Goal: Task Accomplishment & Management: Manage account settings

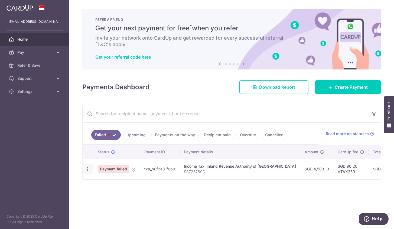
click at [87, 168] on icon "button" at bounding box center [88, 169] width 6 height 6
click at [98, 185] on link "Update payment" at bounding box center [111, 183] width 56 height 13
radio input "true"
type input "4,583.10"
type input "S8725789D"
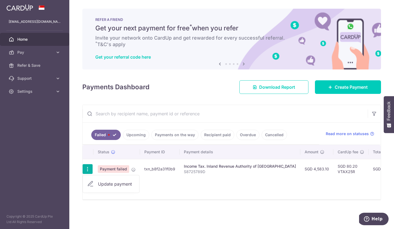
type input "VTAX25R"
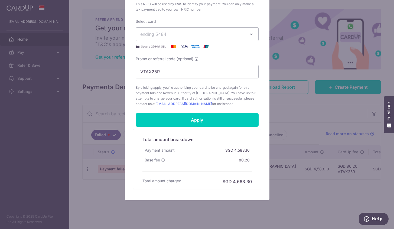
scroll to position [210, 0]
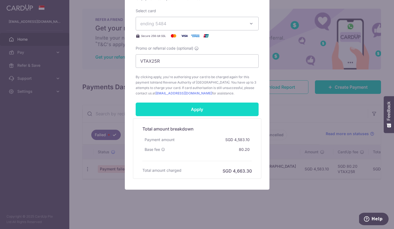
click at [195, 105] on input "Apply" at bounding box center [197, 109] width 123 height 14
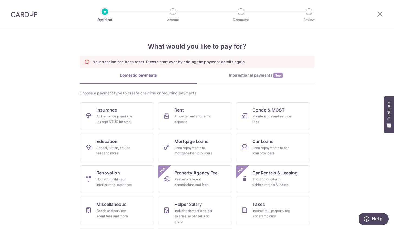
click at [31, 16] on img at bounding box center [24, 14] width 27 height 6
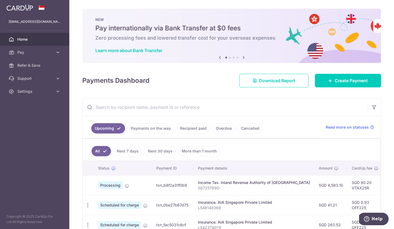
click at [37, 26] on div "celenengwq@gmail.com" at bounding box center [34, 21] width 69 height 13
click at [41, 21] on p "celenengwq@gmail.com" at bounding box center [35, 21] width 52 height 5
click at [26, 93] on span "Settings" at bounding box center [35, 91] width 36 height 5
click at [27, 119] on span "Logout" at bounding box center [35, 117] width 36 height 5
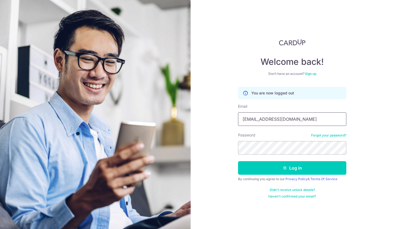
click at [271, 115] on input "[EMAIL_ADDRESS][DOMAIN_NAME]" at bounding box center [292, 119] width 108 height 14
click at [271, 115] on input "celenengwq@gmail.com" at bounding box center [292, 119] width 108 height 14
type input "[EMAIL_ADDRESS][DOMAIN_NAME]"
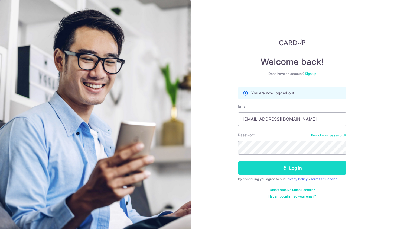
click at [270, 166] on button "Log in" at bounding box center [292, 168] width 108 height 14
